Goal: Navigation & Orientation: Find specific page/section

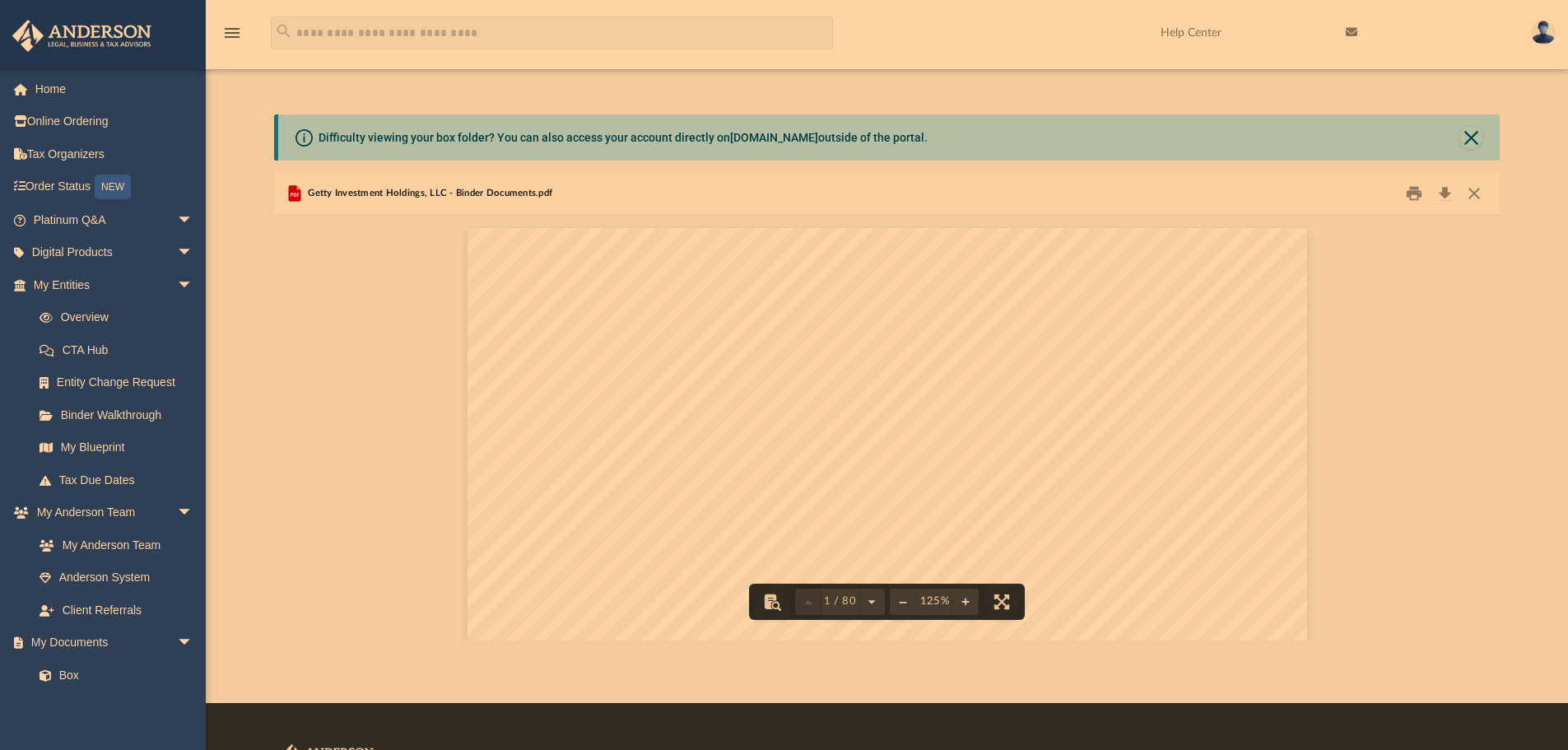
scroll to position [362, 1213]
click at [177, 645] on span "arrow_drop_down" at bounding box center [193, 642] width 33 height 34
click at [177, 514] on span "arrow_drop_down" at bounding box center [193, 512] width 33 height 34
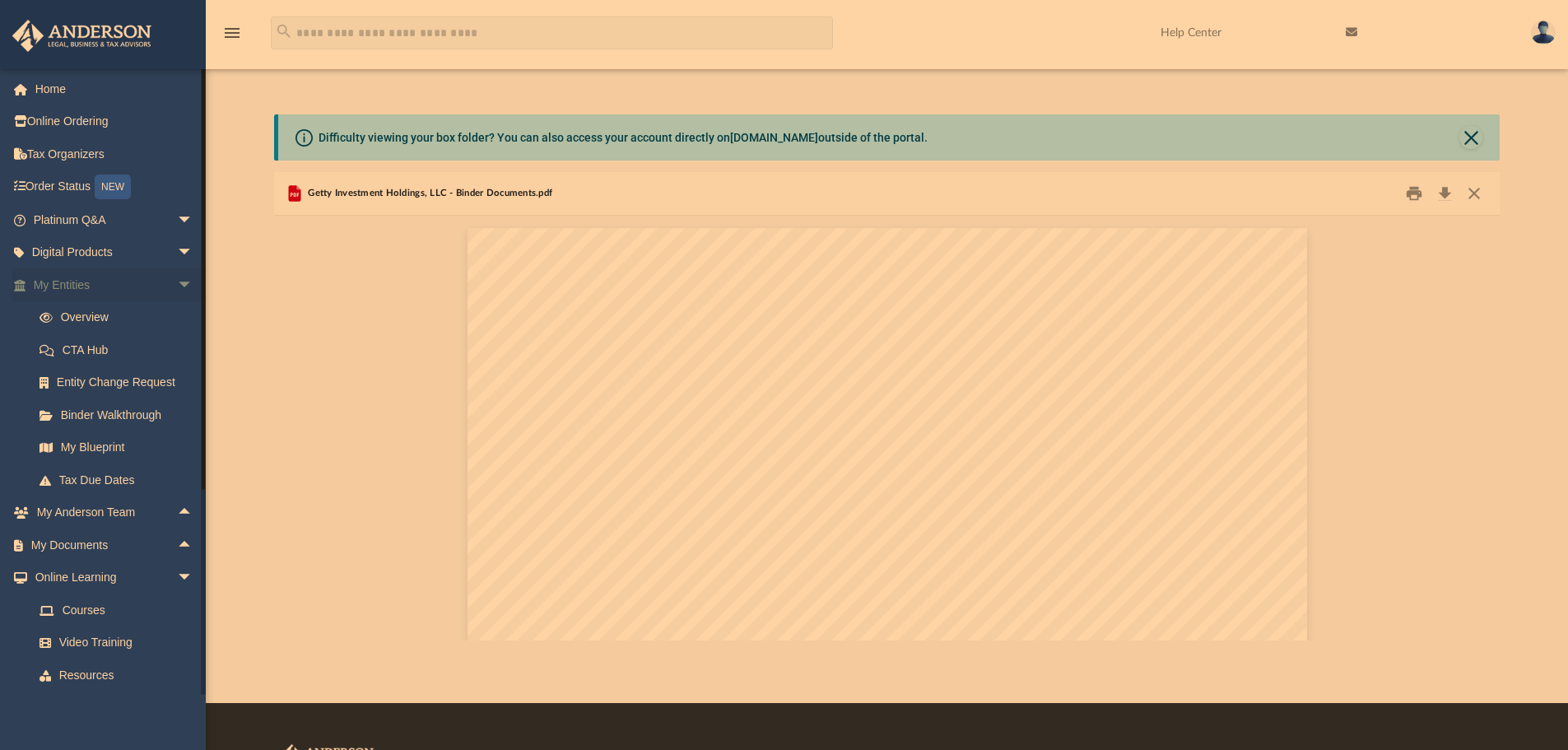
click at [177, 284] on span "arrow_drop_down" at bounding box center [193, 284] width 33 height 34
click at [177, 379] on span "arrow_drop_down" at bounding box center [193, 382] width 33 height 34
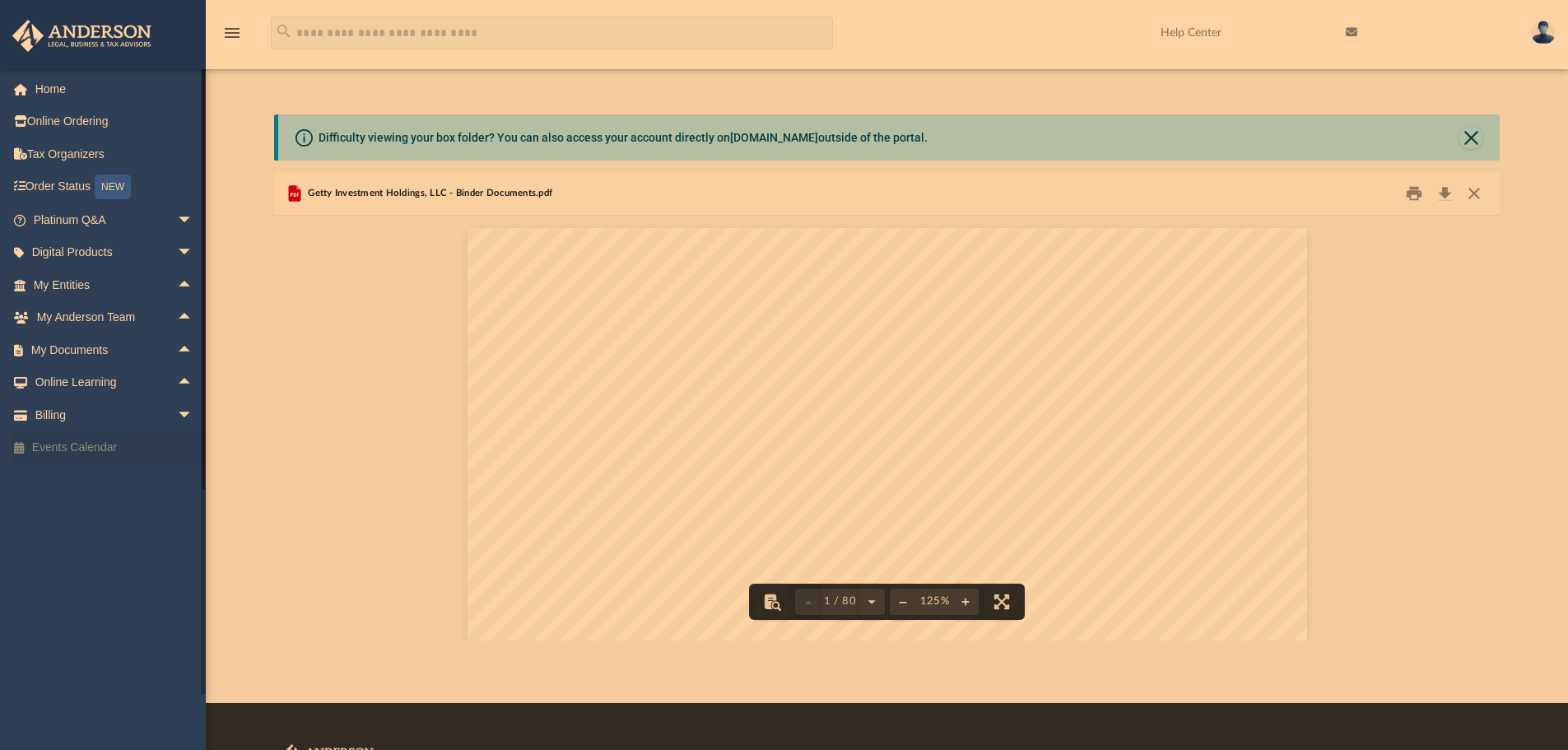
click at [93, 455] on link "Events Calendar" at bounding box center [114, 447] width 207 height 33
